Goal: Task Accomplishment & Management: Complete application form

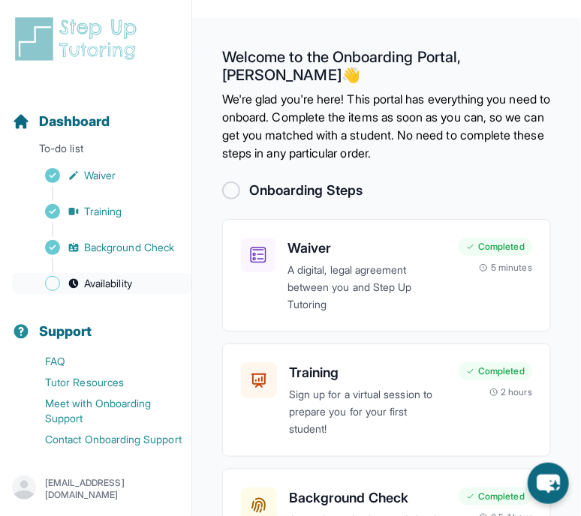
click at [101, 291] on span "Availability" at bounding box center [108, 283] width 48 height 15
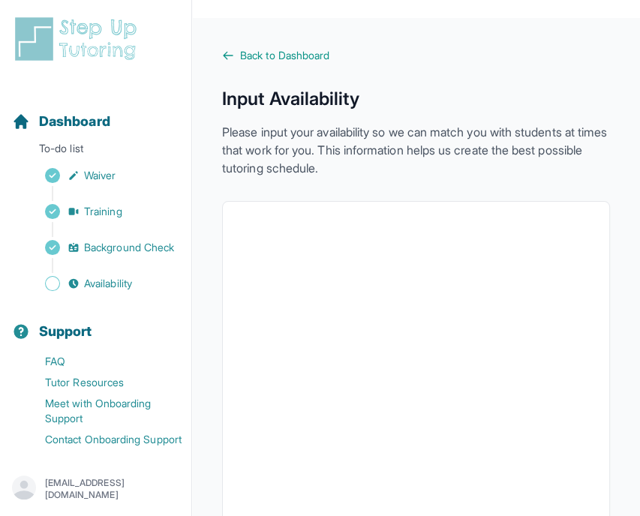
click at [346, 182] on div "Back to Dashboard Input Availability Please input your availability so we can m…" at bounding box center [416, 451] width 388 height 806
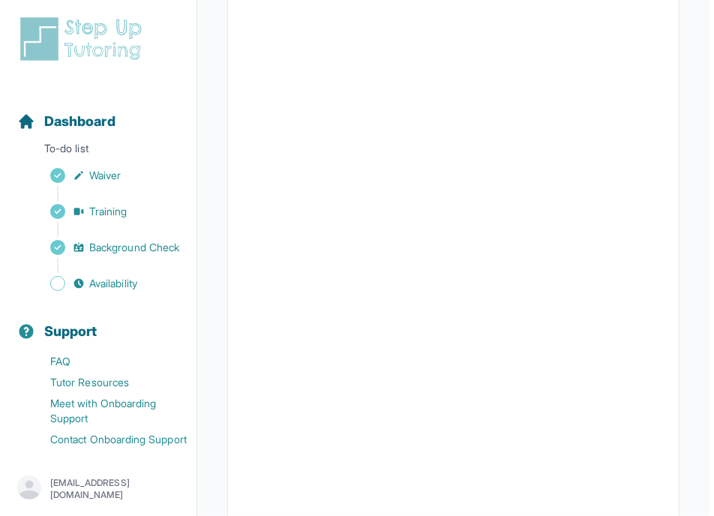
scroll to position [391, 0]
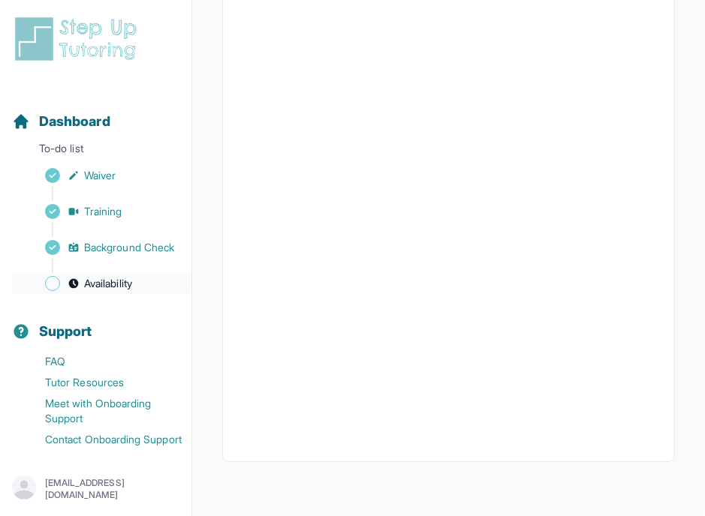
click at [105, 291] on span "Availability" at bounding box center [108, 283] width 48 height 15
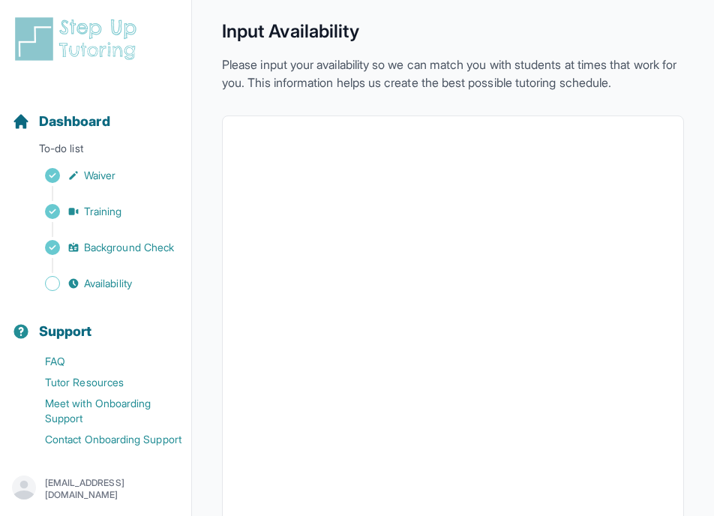
scroll to position [0, 0]
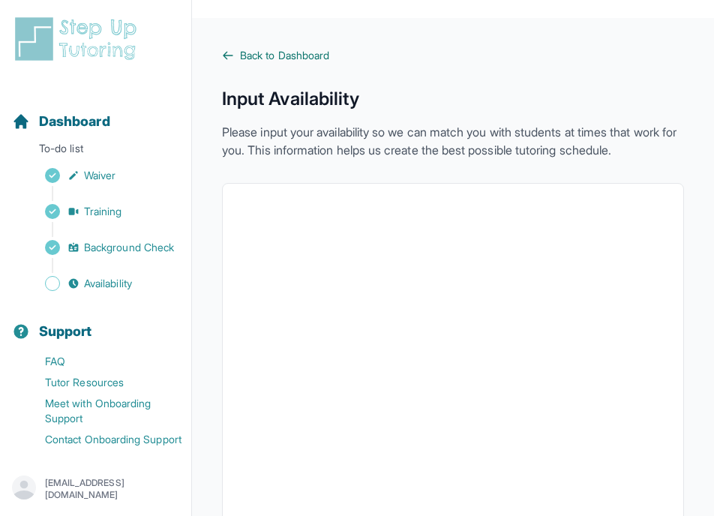
click at [280, 58] on span "Back to Dashboard" at bounding box center [284, 55] width 89 height 15
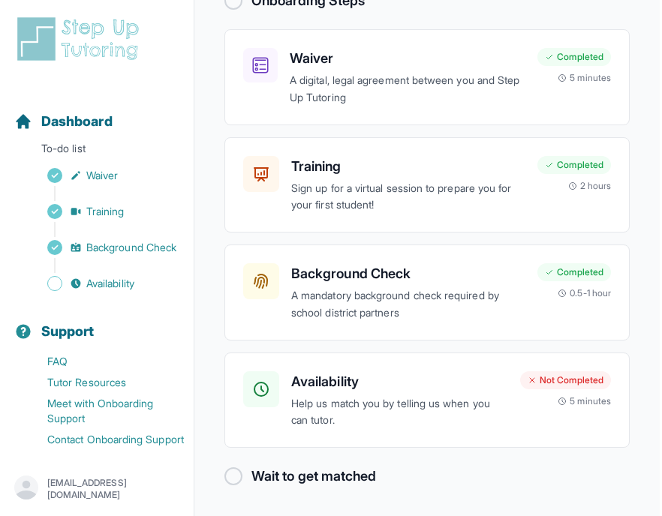
scroll to position [136, 0]
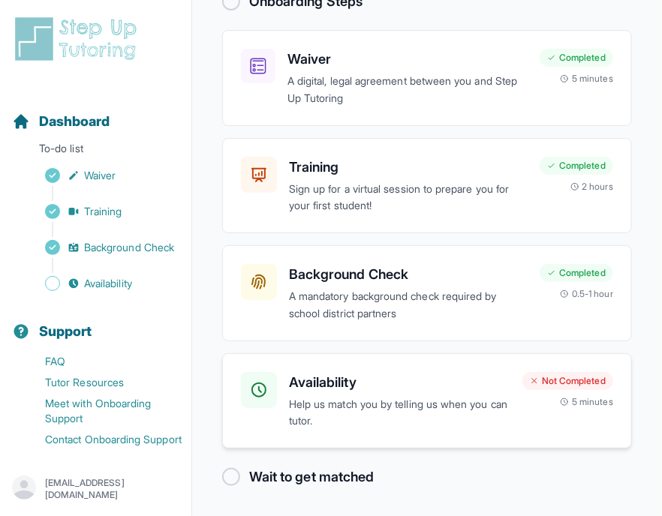
click at [345, 402] on p "Help us match you by telling us when you can tutor." at bounding box center [399, 413] width 221 height 35
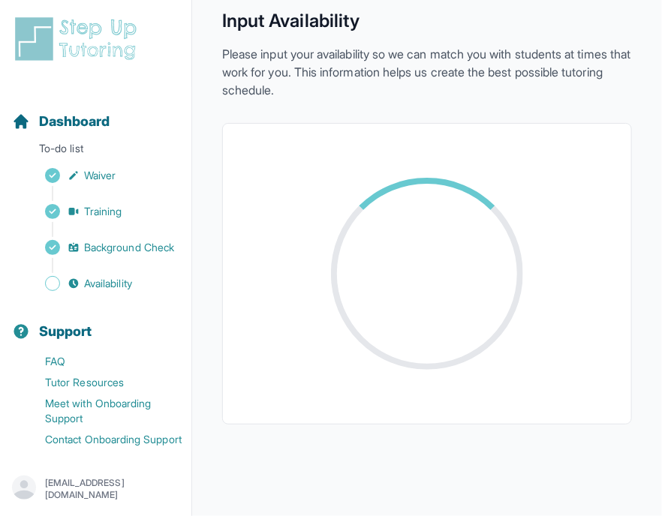
scroll to position [153, 0]
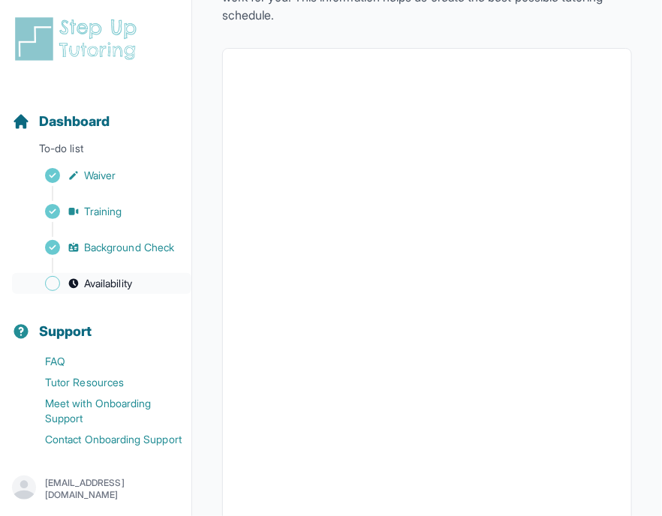
click at [92, 294] on link "Availability" at bounding box center [101, 283] width 179 height 21
click at [117, 294] on link "Availability" at bounding box center [101, 283] width 179 height 21
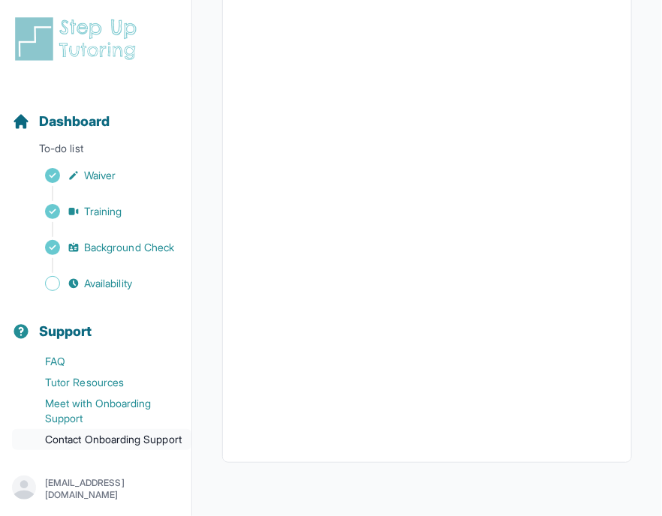
scroll to position [32, 0]
click at [95, 240] on span "Background Check" at bounding box center [129, 247] width 90 height 15
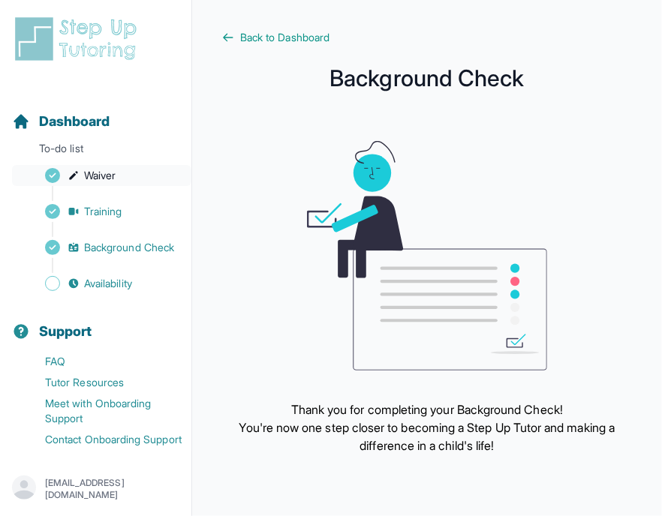
click at [99, 168] on span "Waiver" at bounding box center [100, 175] width 32 height 15
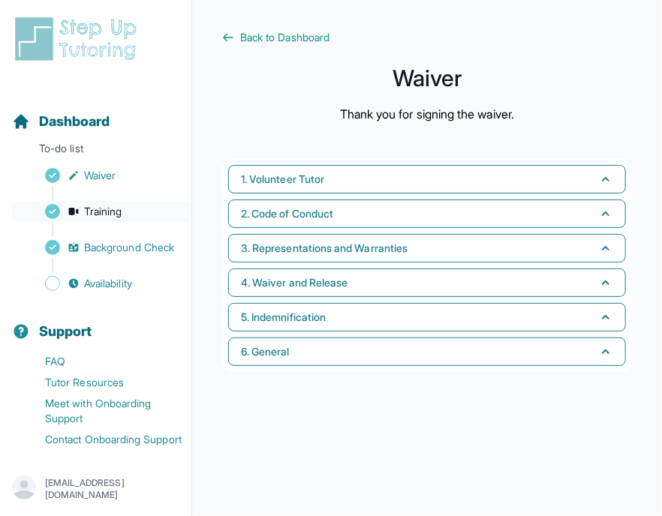
click at [86, 201] on link "Training" at bounding box center [101, 211] width 179 height 21
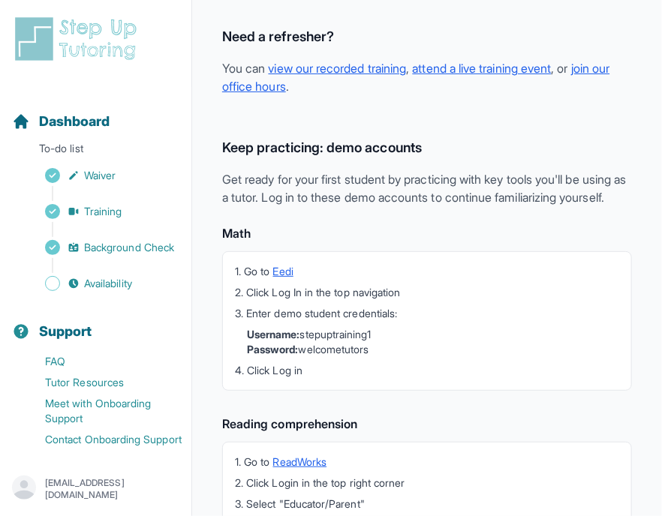
scroll to position [482, 0]
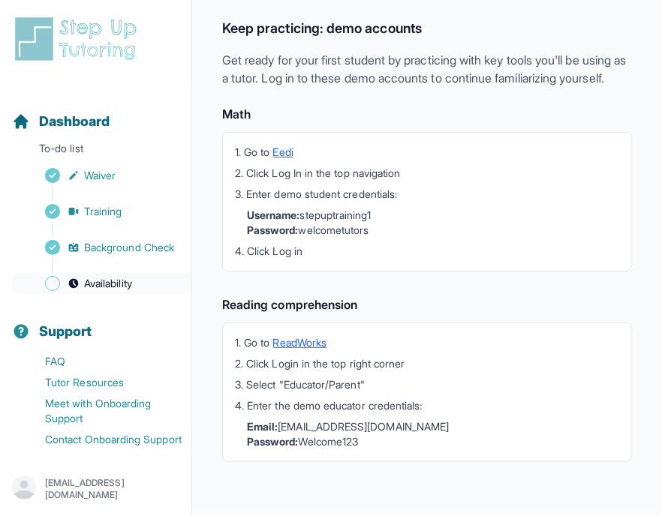
click at [102, 276] on span "Availability" at bounding box center [108, 283] width 48 height 15
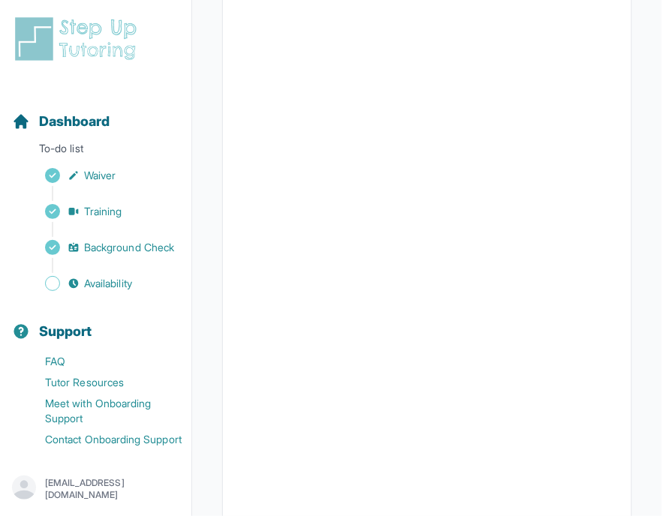
scroll to position [212, 0]
click at [107, 168] on span "Waiver" at bounding box center [100, 175] width 32 height 15
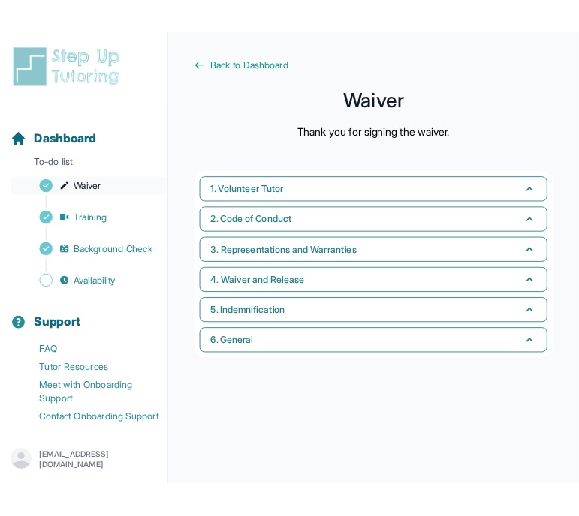
scroll to position [18, 0]
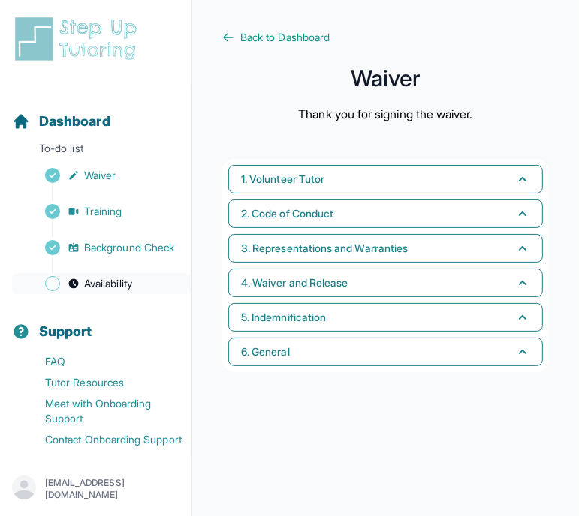
click at [111, 276] on span "Availability" at bounding box center [108, 283] width 48 height 15
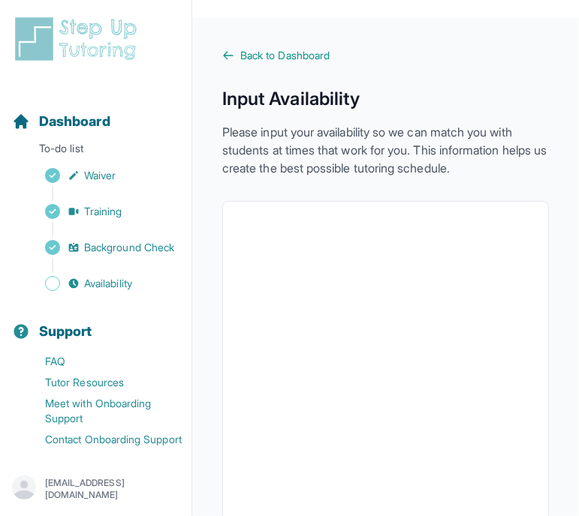
scroll to position [391, 0]
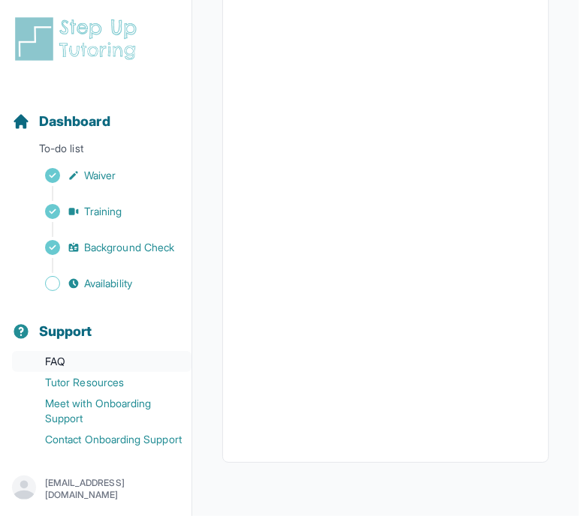
click at [66, 351] on link "FAQ" at bounding box center [101, 361] width 179 height 21
